Goal: Task Accomplishment & Management: Manage account settings

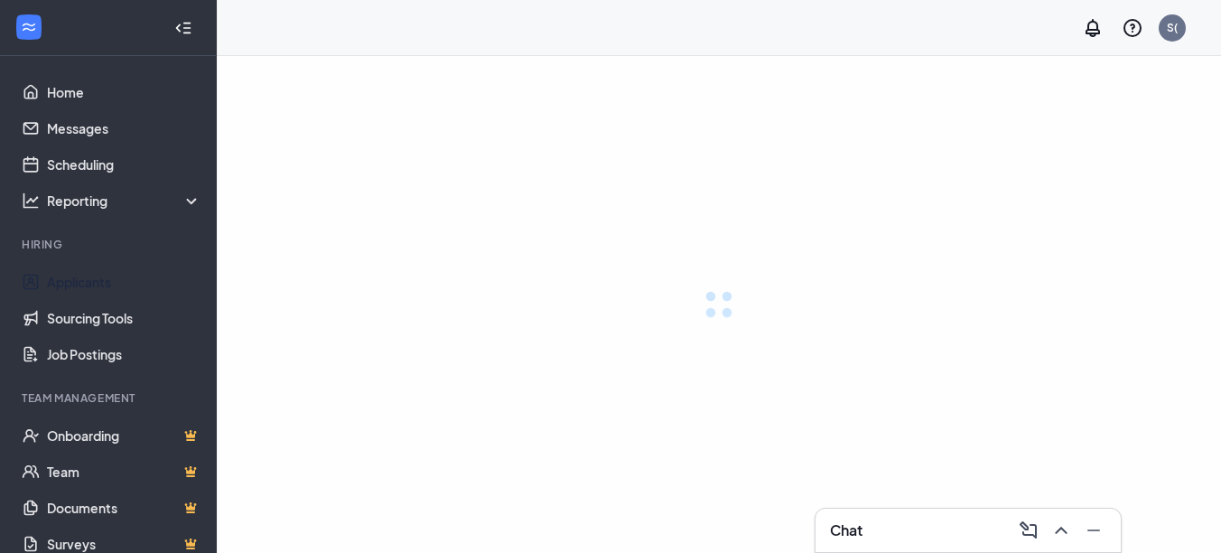
click at [90, 275] on link "Applicants" at bounding box center [124, 282] width 154 height 36
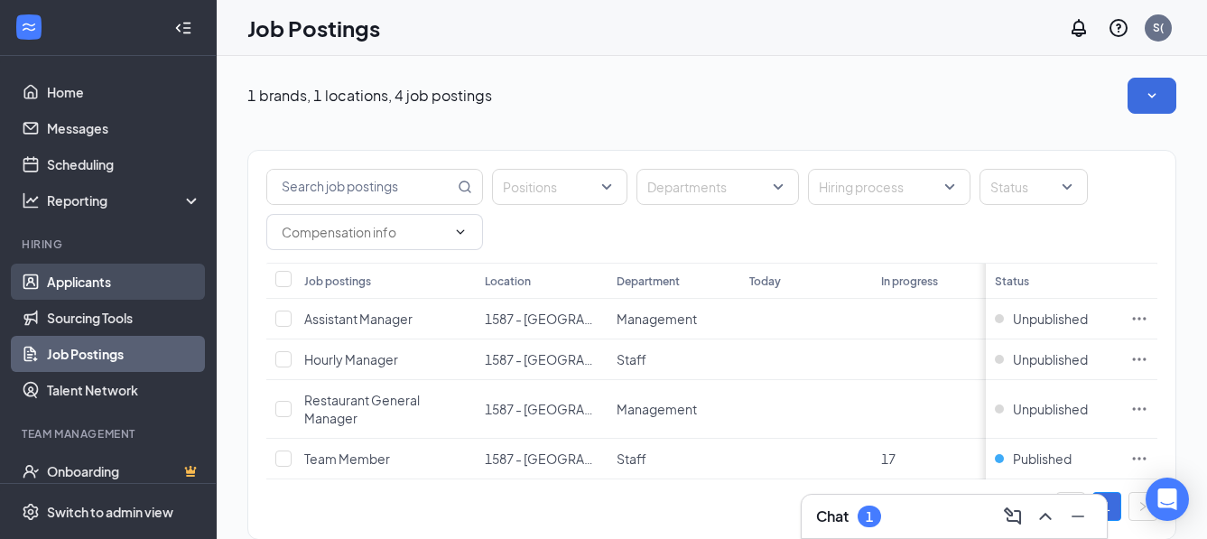
click at [81, 274] on link "Applicants" at bounding box center [124, 282] width 154 height 36
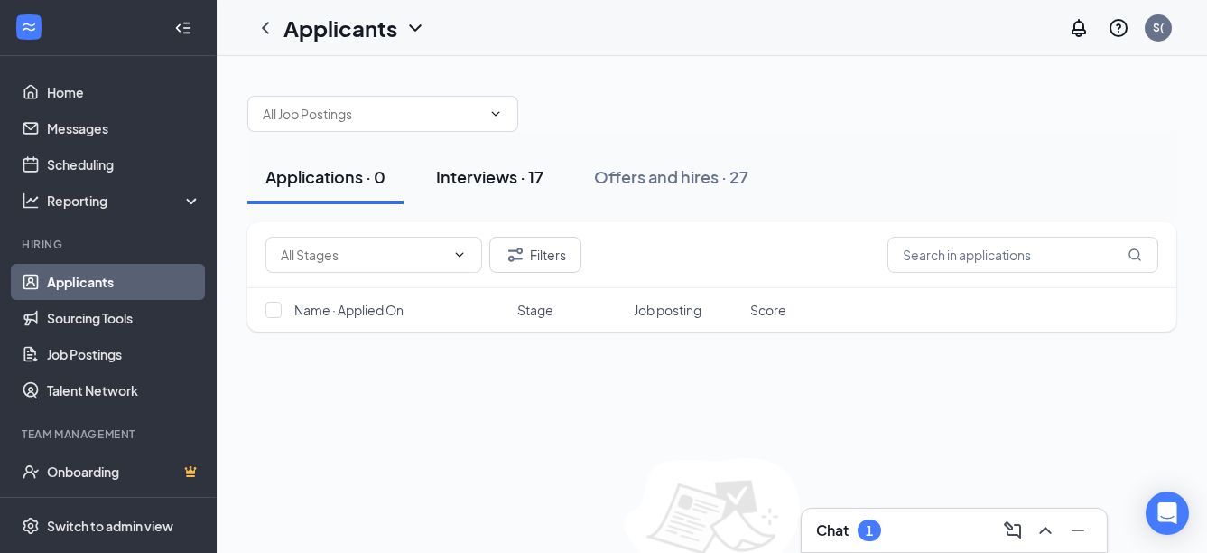
click at [503, 181] on div "Interviews · 17" at bounding box center [489, 176] width 107 height 23
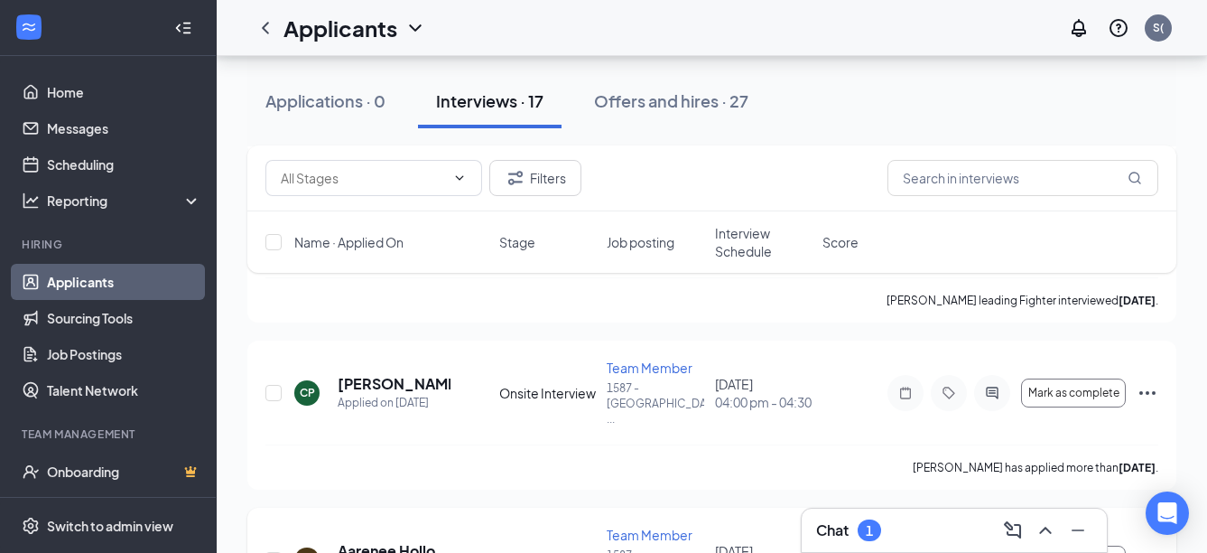
scroll to position [271, 0]
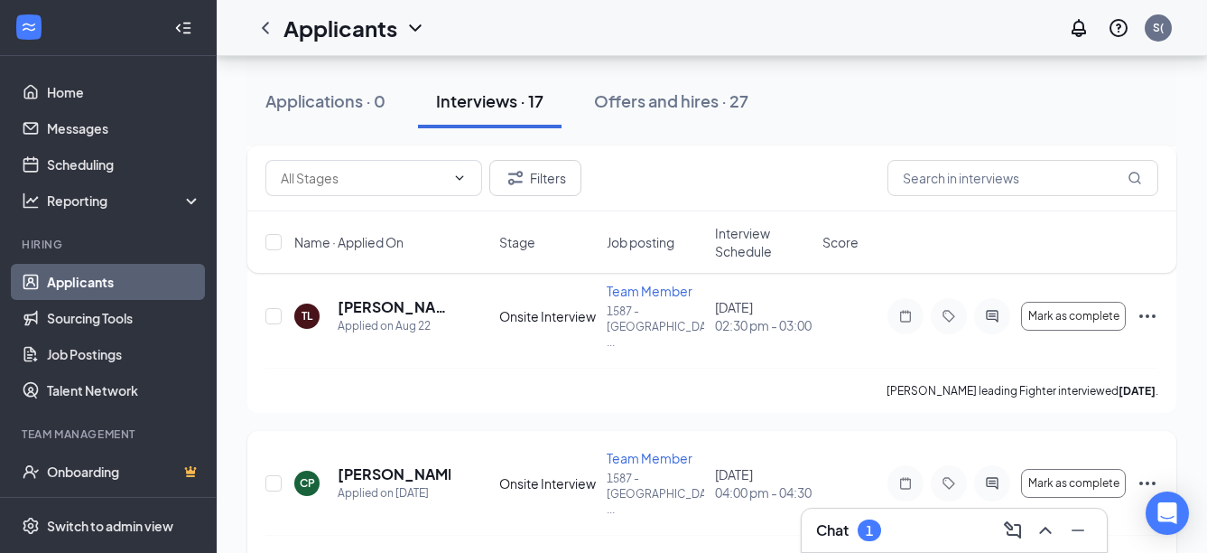
click at [1165, 449] on div "CP [PERSON_NAME] Applied on [DATE] Onsite Interview Team Member 1587 - [GEOGRAP…" at bounding box center [711, 505] width 929 height 149
click at [1142, 472] on icon "Ellipses" at bounding box center [1148, 483] width 22 height 22
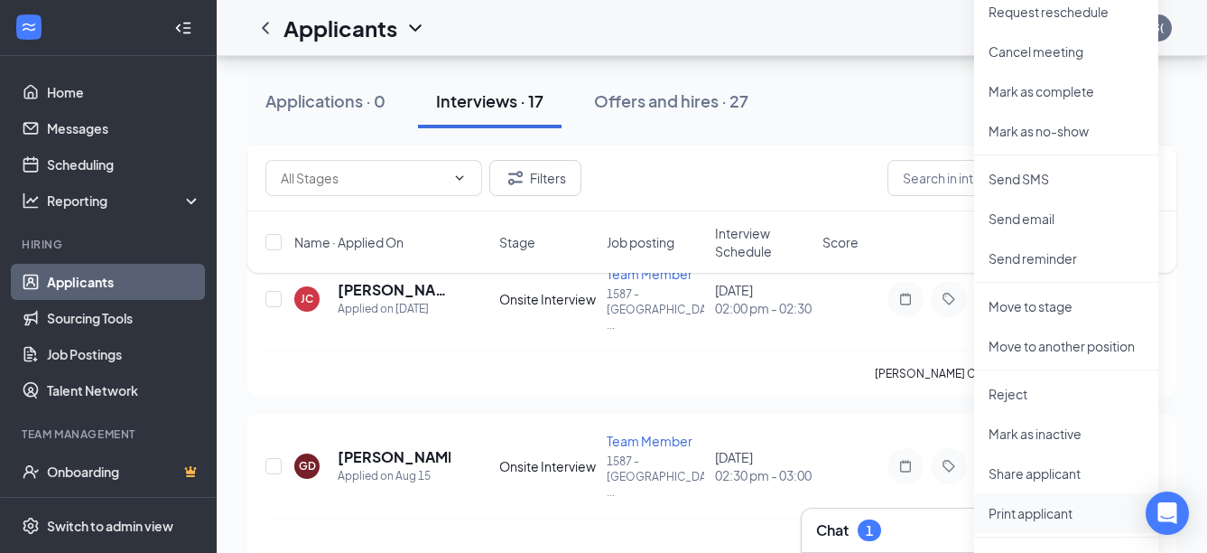
scroll to position [903, 0]
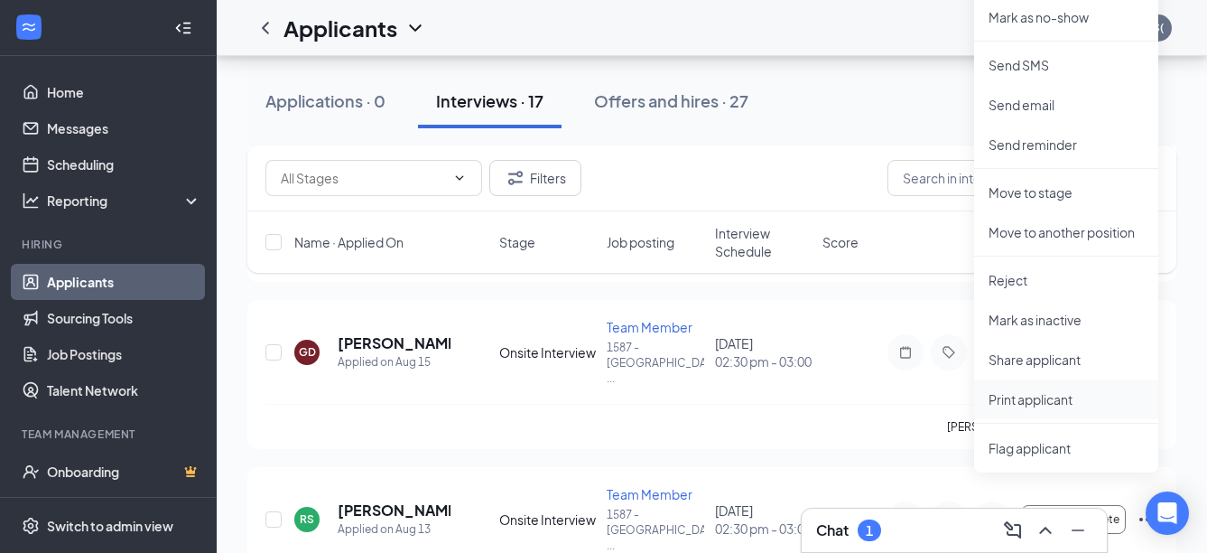
click at [1016, 399] on p "Print applicant" at bounding box center [1066, 399] width 155 height 18
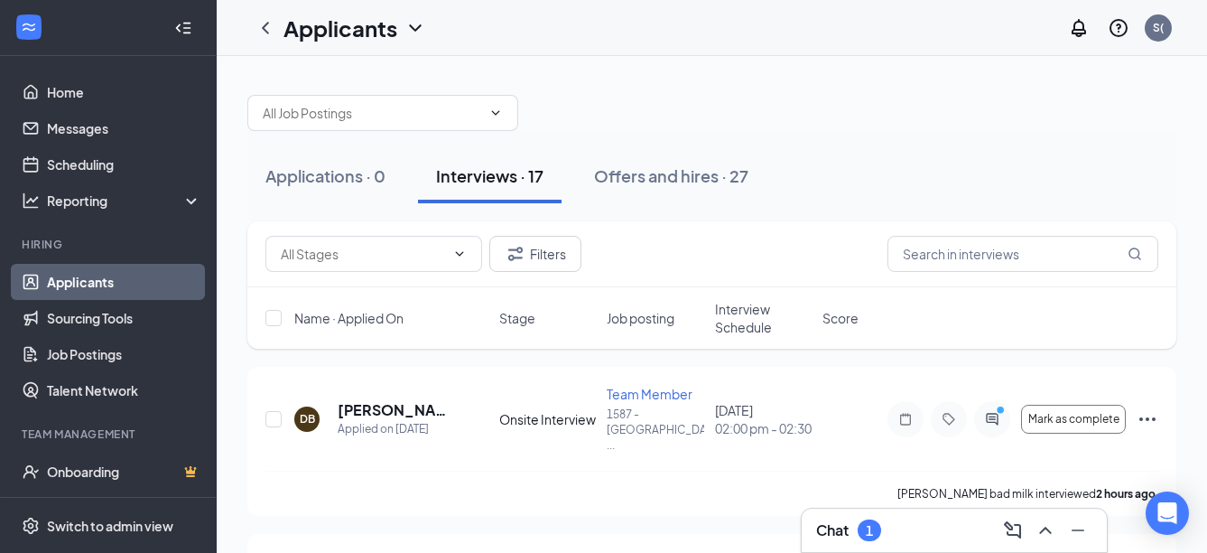
scroll to position [0, 0]
